Goal: Check status: Check status

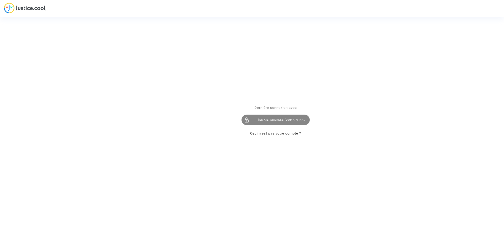
click at [263, 123] on div "imitxelena@reclamapormi.com" at bounding box center [276, 120] width 68 height 11
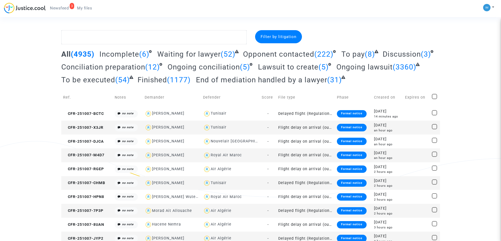
click at [95, 80] on span "To be executed" at bounding box center [88, 80] width 54 height 9
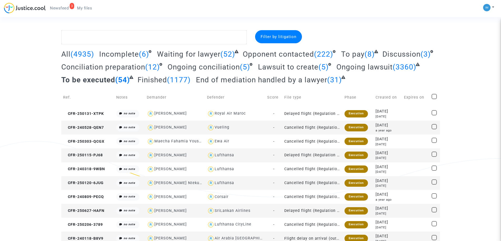
click at [320, 113] on td "Delayed flight (Regulation EC 261/2004)" at bounding box center [312, 114] width 60 height 14
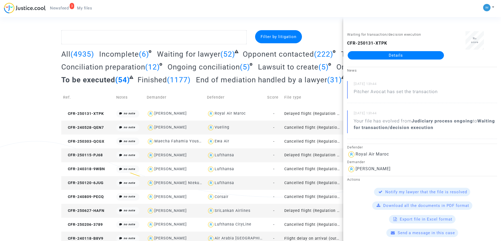
click at [391, 52] on link "Details" at bounding box center [395, 55] width 96 height 8
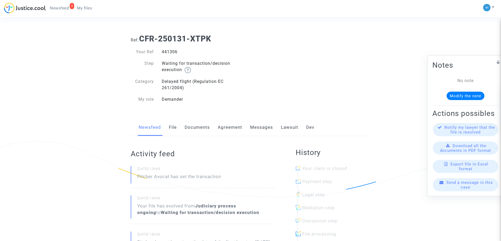
click at [287, 125] on link "Lawsuit" at bounding box center [289, 127] width 17 height 17
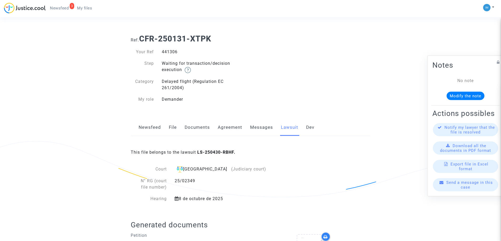
drag, startPoint x: 318, startPoint y: 16, endPoint x: 322, endPoint y: 11, distance: 6.7
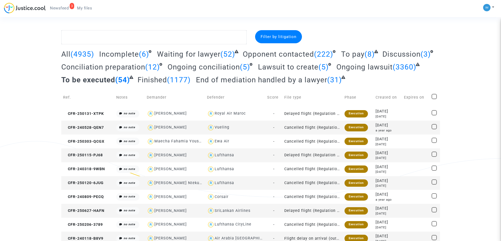
click at [353, 53] on span "To pay" at bounding box center [352, 54] width 23 height 9
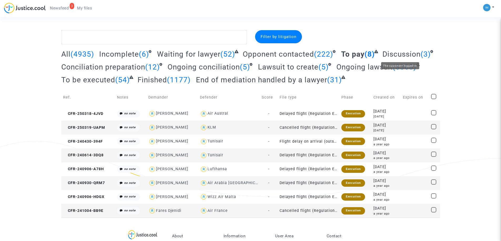
click at [401, 50] on span "Discussion" at bounding box center [401, 54] width 38 height 9
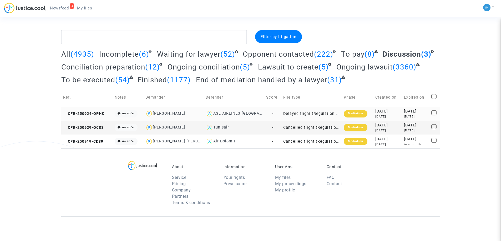
click at [355, 113] on div "Mediation" at bounding box center [355, 113] width 24 height 7
